Goal: Task Accomplishment & Management: Complete application form

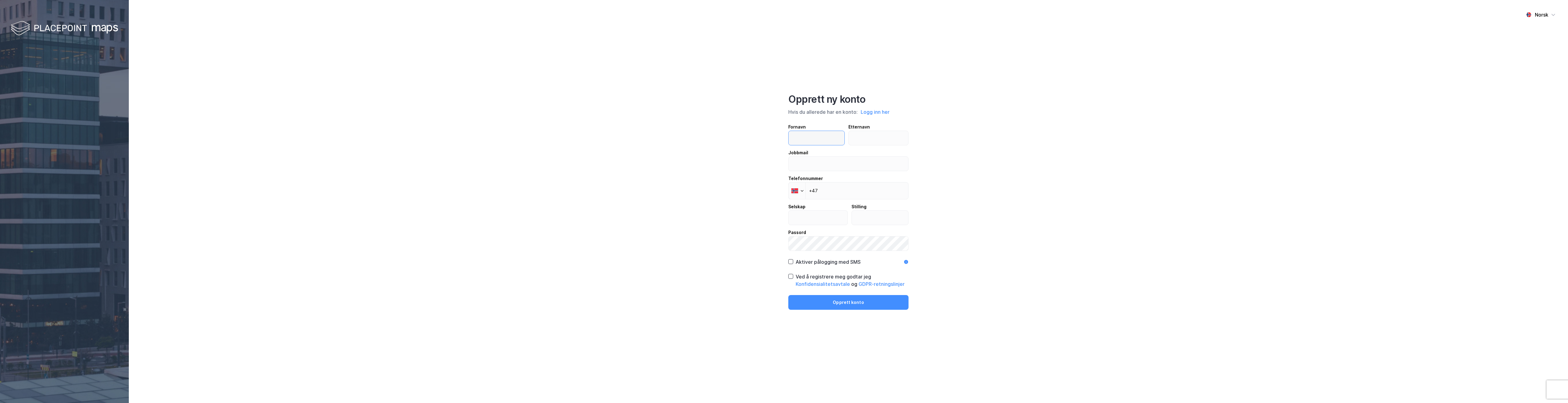
click at [807, 136] on input "text" at bounding box center [817, 138] width 56 height 14
type input "[PERSON_NAME]"
type input "[EMAIL_ADDRESS][PERSON_NAME][PERSON_NAME][DOMAIN_NAME]"
type input "Elmo Teknikk AS"
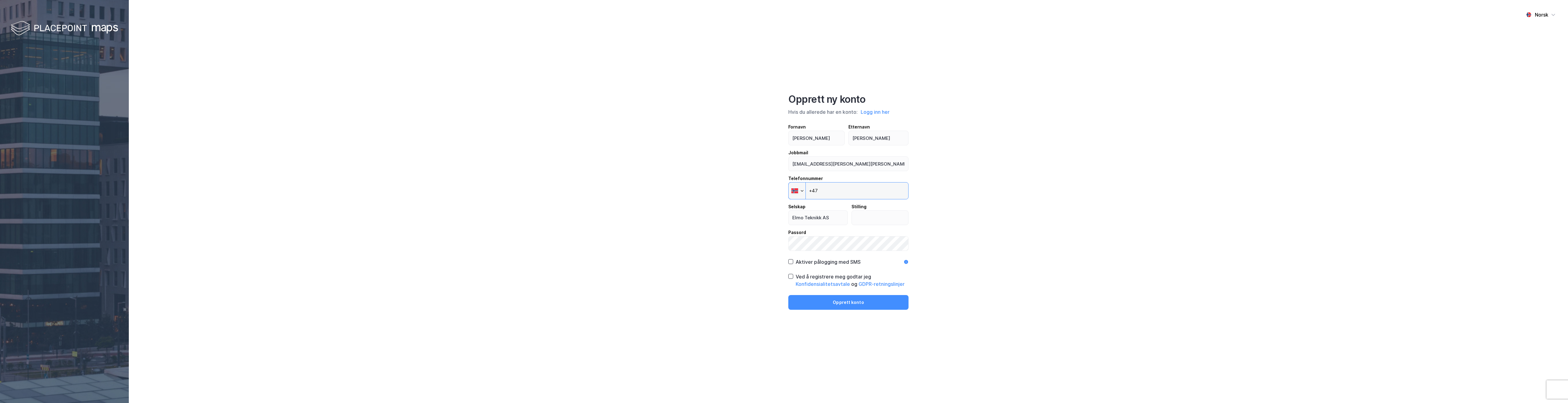
click at [842, 185] on input "+47" at bounding box center [849, 191] width 121 height 17
type input "[PHONE_NUMBER]"
click at [861, 219] on input "text" at bounding box center [880, 217] width 57 height 14
click at [861, 219] on input "text" at bounding box center [874, 215] width 68 height 14
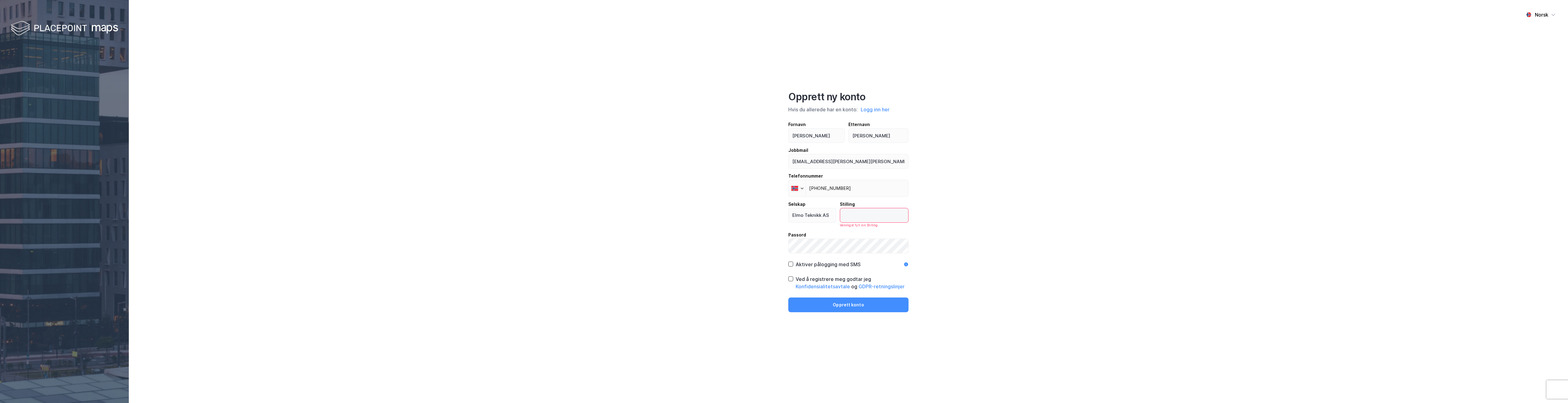
click at [861, 219] on input "text" at bounding box center [874, 215] width 68 height 14
drag, startPoint x: 867, startPoint y: 219, endPoint x: 844, endPoint y: 218, distance: 23.0
click at [844, 218] on div "Selskap Elmo Teknikk AS [PERSON_NAME]" at bounding box center [849, 214] width 121 height 22
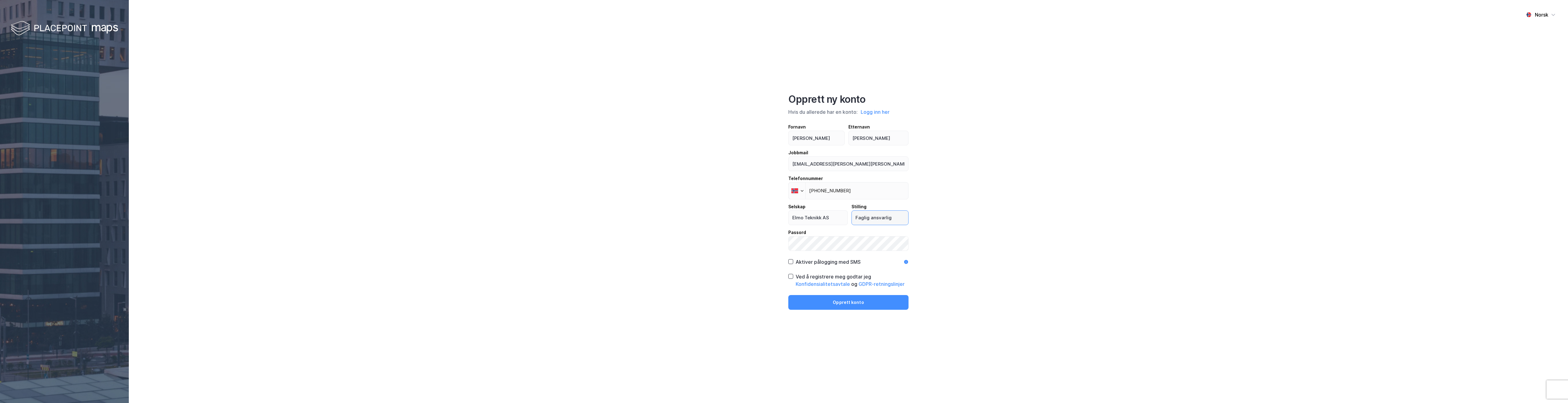
type input "Faglig ansvarlig"
click at [789, 261] on icon at bounding box center [791, 261] width 4 height 4
click at [792, 281] on div "Ved å registrere meg godtar jeg Konfidensialitetsavtale og GDPR-retningslinjer" at bounding box center [849, 280] width 121 height 15
click at [810, 306] on button "Opprett konto" at bounding box center [849, 303] width 121 height 15
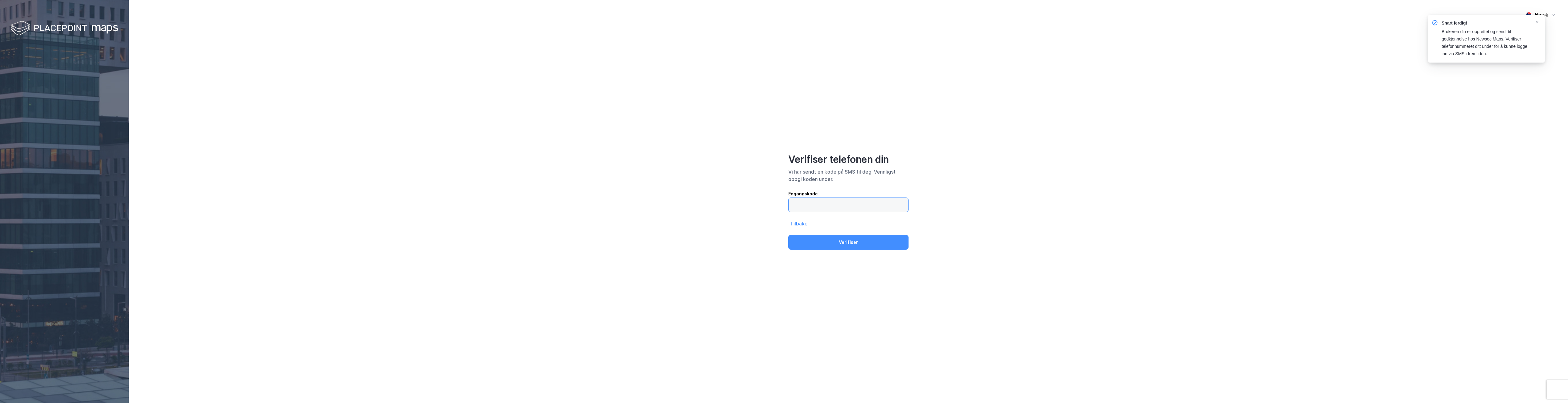
click at [833, 204] on input "text" at bounding box center [849, 205] width 120 height 14
type input "623896"
click at [851, 245] on button "Verifiser" at bounding box center [849, 242] width 121 height 15
click at [817, 173] on div "E-post" at bounding box center [849, 170] width 121 height 7
click at [817, 174] on input "email" at bounding box center [849, 181] width 120 height 14
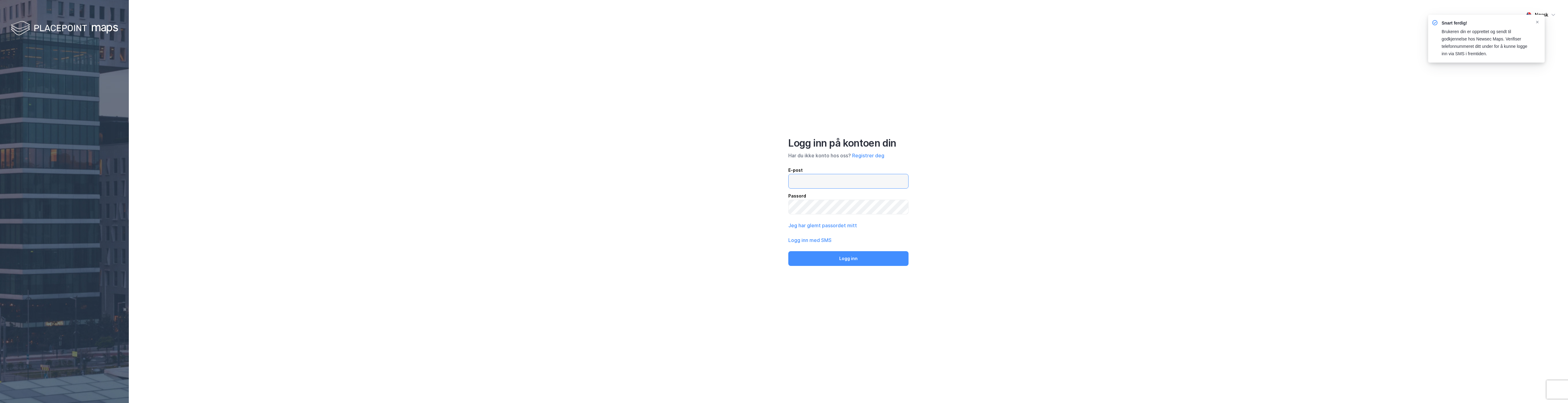
click at [814, 182] on input "email" at bounding box center [849, 181] width 120 height 14
type input "[EMAIL_ADDRESS][PERSON_NAME][PERSON_NAME][DOMAIN_NAME]"
click at [788, 251] on button "Logg inn" at bounding box center [849, 259] width 121 height 15
click at [847, 181] on input "email" at bounding box center [849, 181] width 120 height 14
type input "[EMAIL_ADDRESS][PERSON_NAME][PERSON_NAME][DOMAIN_NAME]"
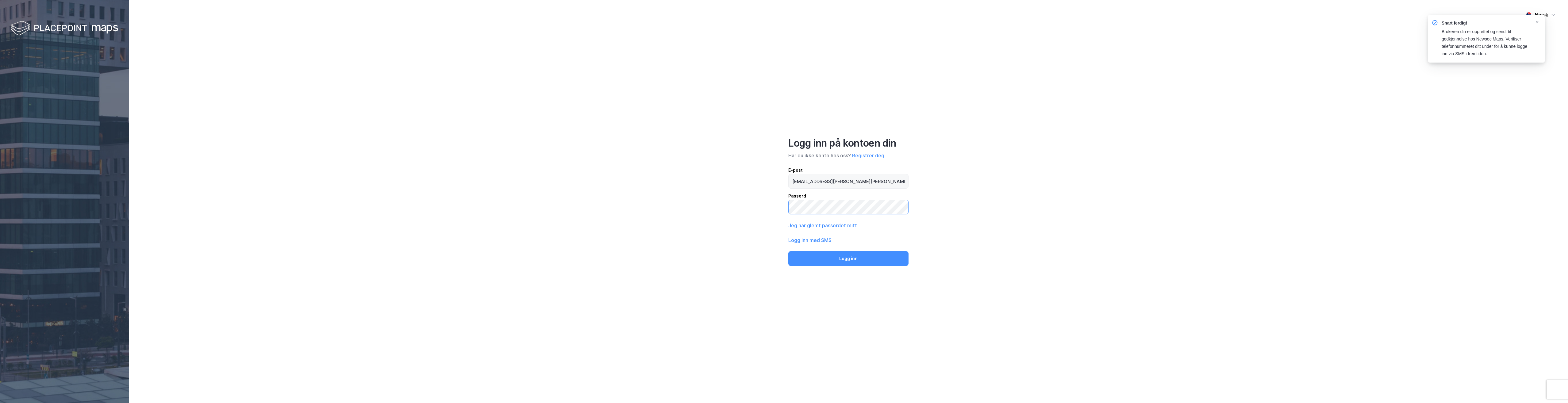
click at [788, 251] on button "Logg inn" at bounding box center [849, 259] width 121 height 15
click at [805, 242] on button "Logg inn med SMS" at bounding box center [810, 240] width 43 height 7
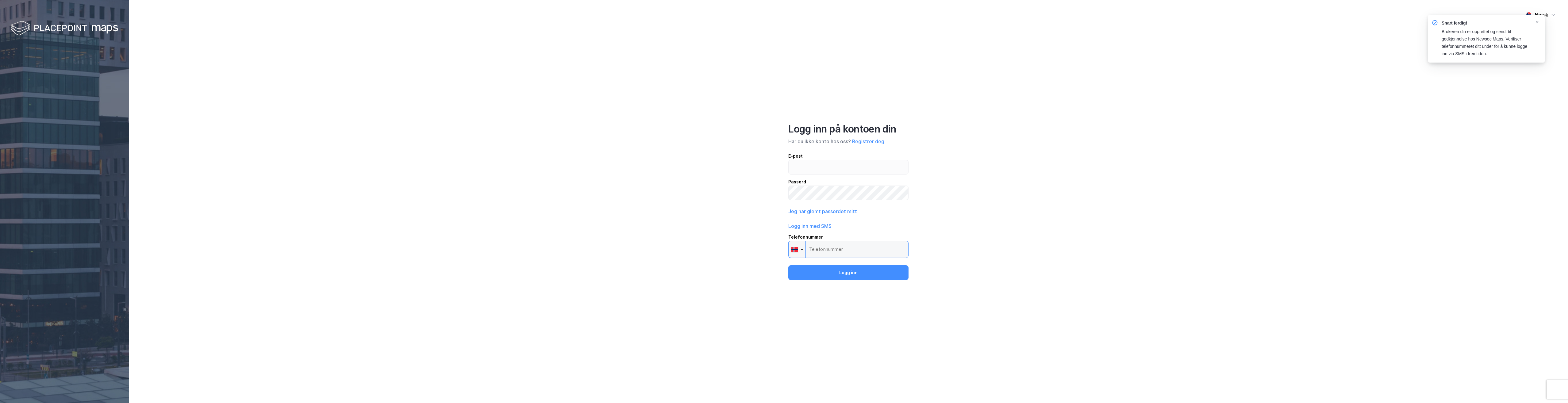
click at [841, 247] on input "Telefonnummer Phone" at bounding box center [849, 250] width 121 height 17
type input "[PHONE_NUMBER]"
click at [836, 276] on button "Logg inn" at bounding box center [849, 273] width 121 height 15
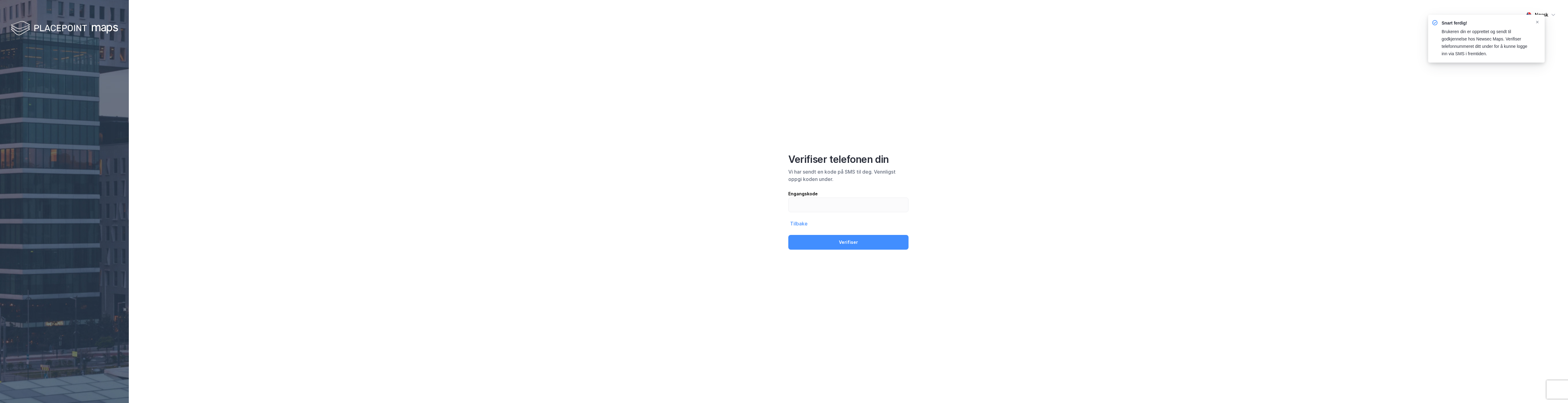
click at [831, 214] on div "Verifiser telefonen din Vi har sendt en kode på SMS til deg. Vennligst oppgi ko…" at bounding box center [849, 202] width 121 height 96
click at [830, 210] on input "text" at bounding box center [849, 205] width 120 height 14
type input "876079"
click at [837, 243] on button "Verifiser" at bounding box center [849, 242] width 121 height 15
